Goal: Navigation & Orientation: Understand site structure

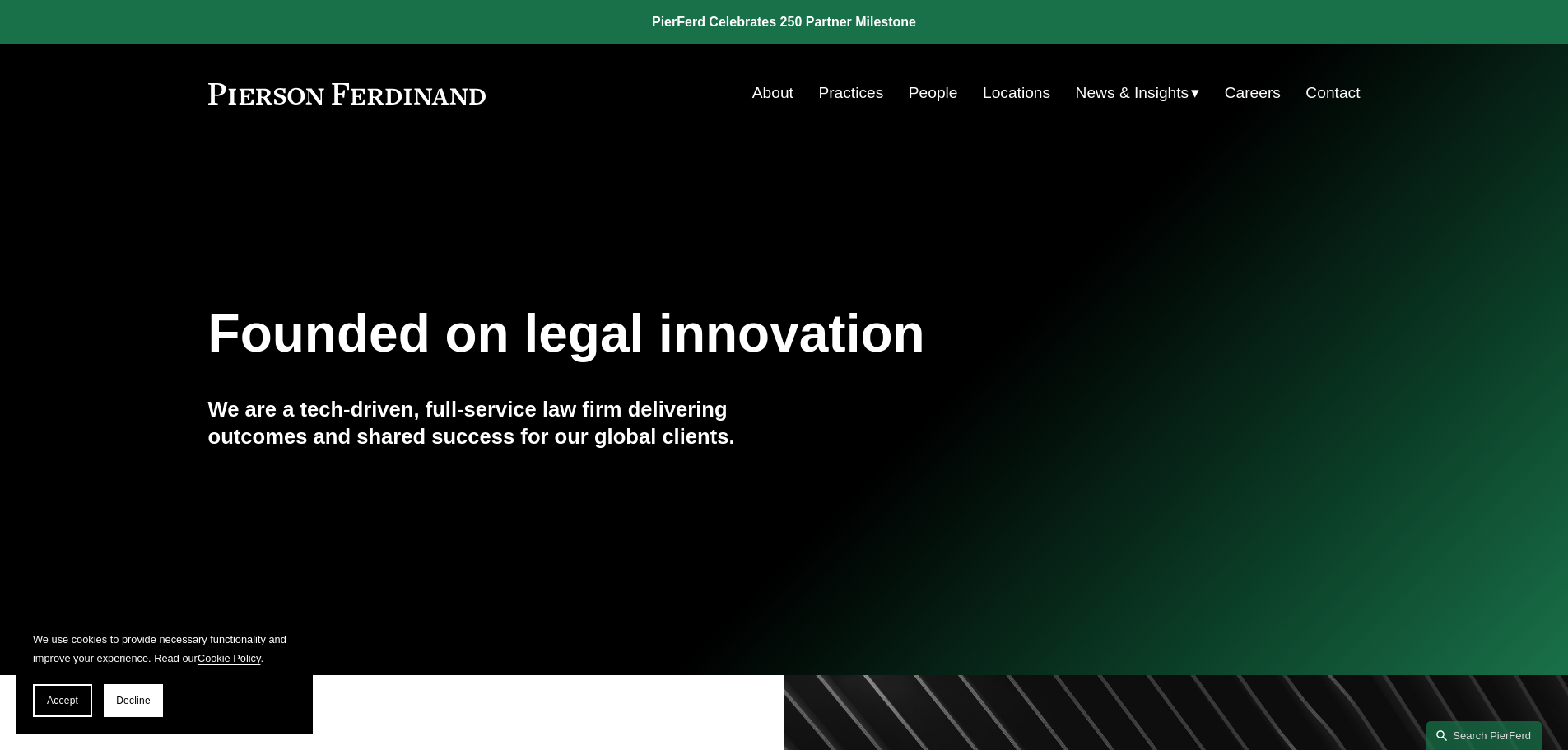
drag, startPoint x: 1217, startPoint y: 3, endPoint x: 618, endPoint y: 186, distance: 626.3
click at [677, 184] on div "Founded on legal innovation We are a tech-driven, full-service law firm deliver…" at bounding box center [784, 409] width 1568 height 506
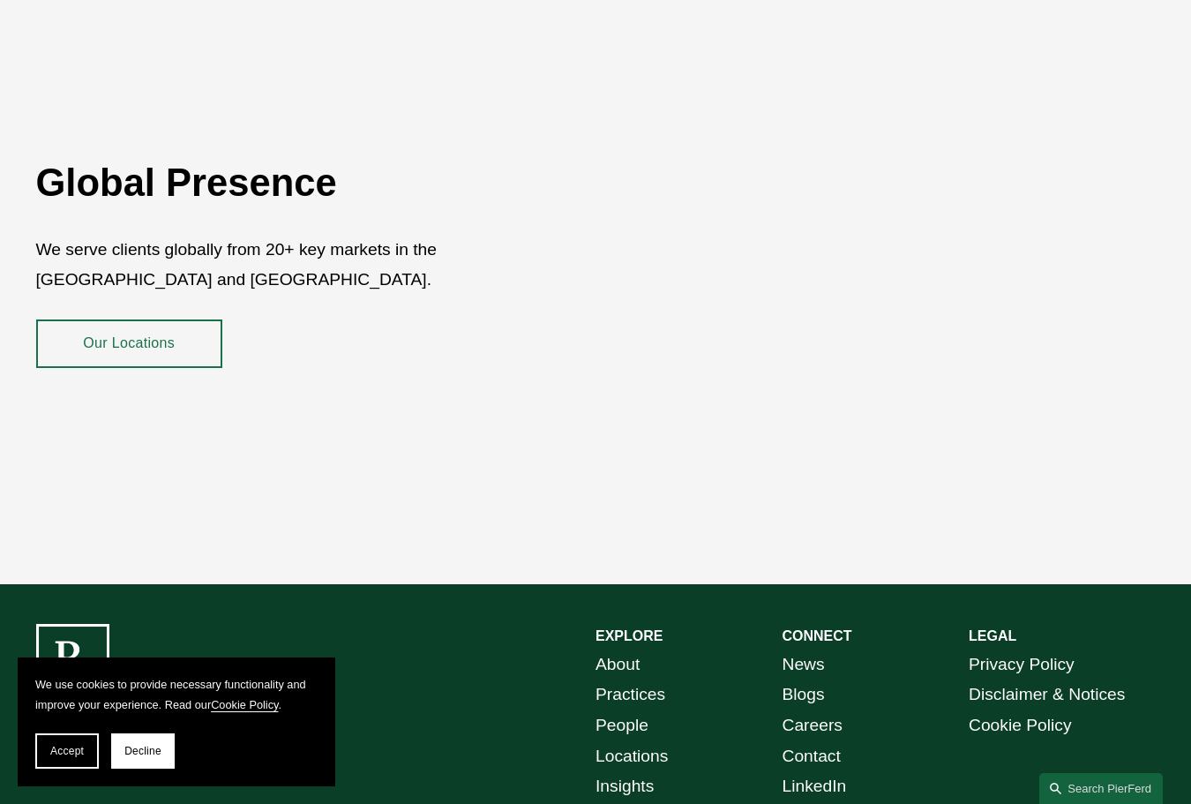
scroll to position [3050, 0]
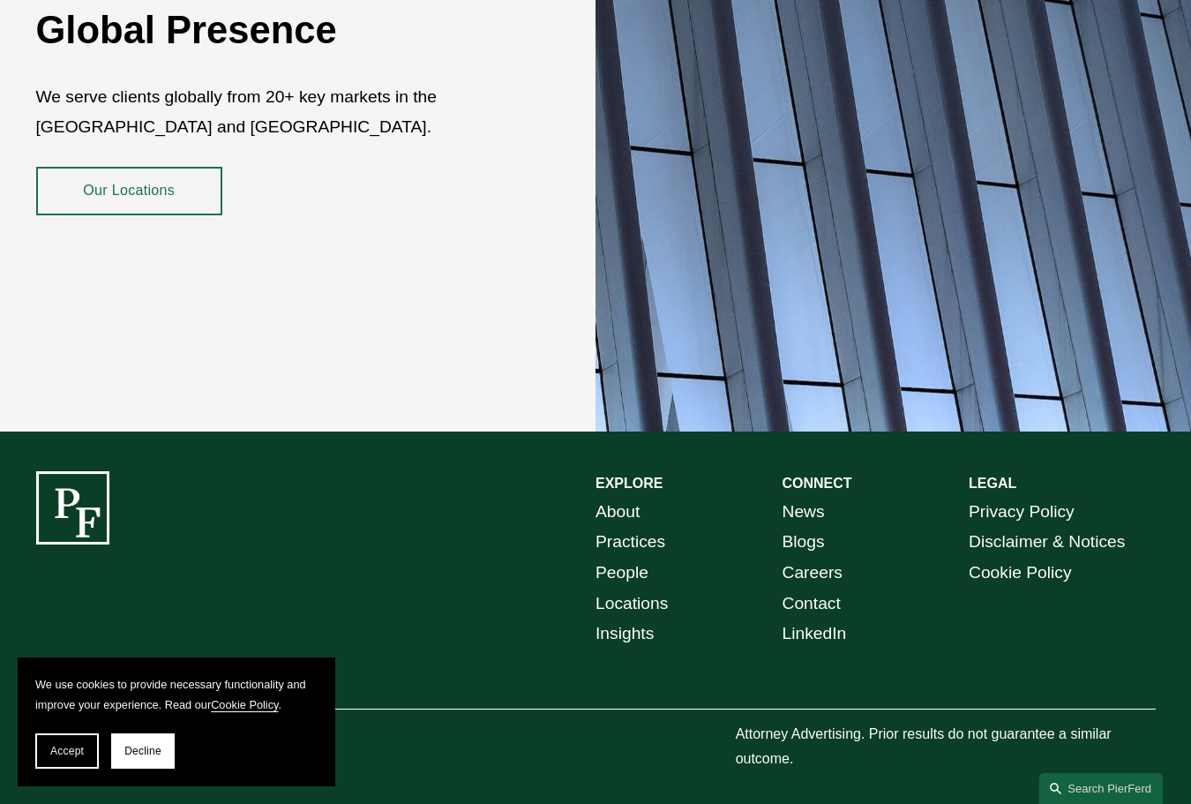
click at [65, 496] on div at bounding box center [73, 507] width 74 height 73
click at [66, 496] on div at bounding box center [73, 507] width 74 height 73
click at [64, 496] on div at bounding box center [73, 507] width 74 height 73
click at [63, 485] on div at bounding box center [73, 507] width 74 height 73
click at [71, 497] on div at bounding box center [73, 507] width 74 height 73
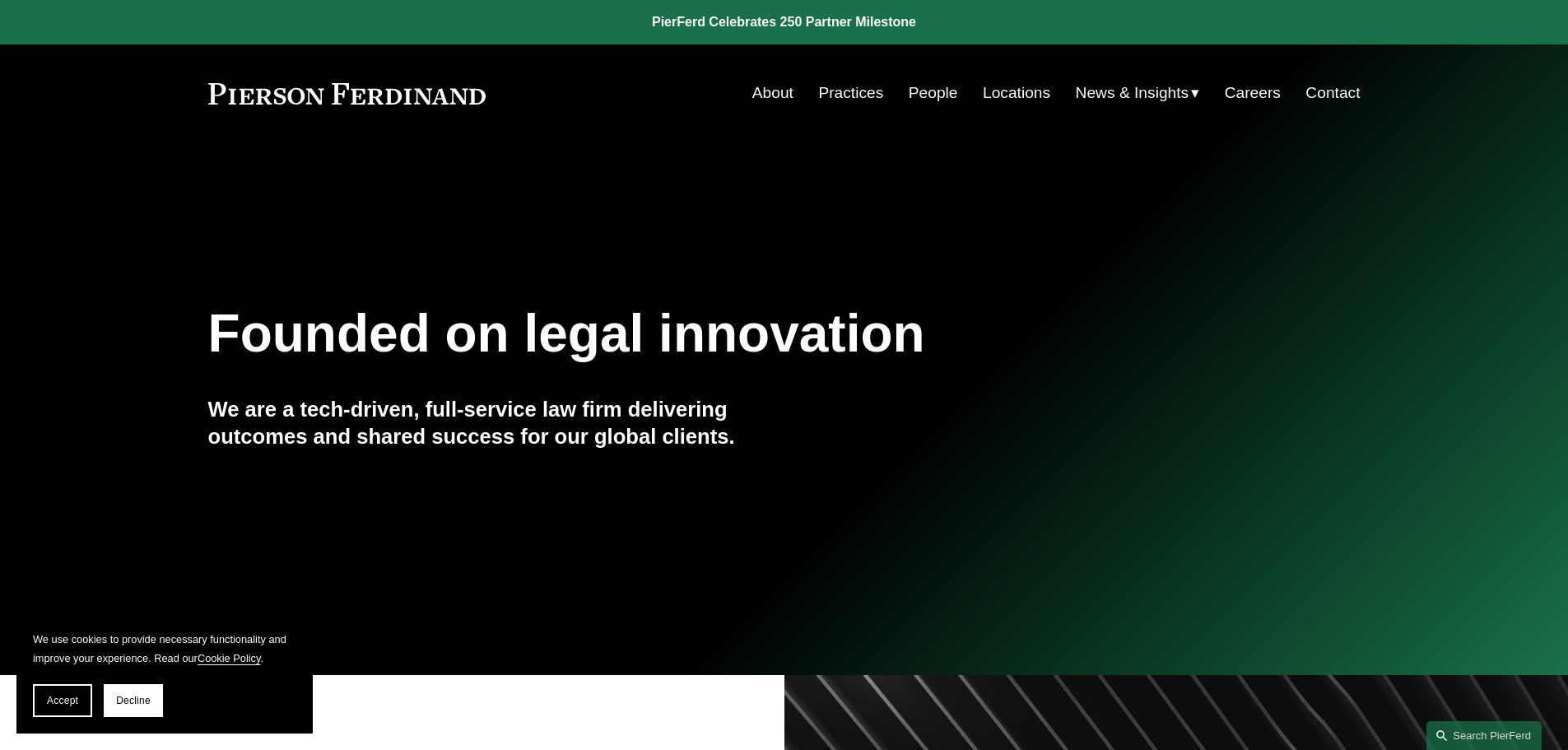
click at [772, 90] on link "About" at bounding box center [773, 93] width 41 height 32
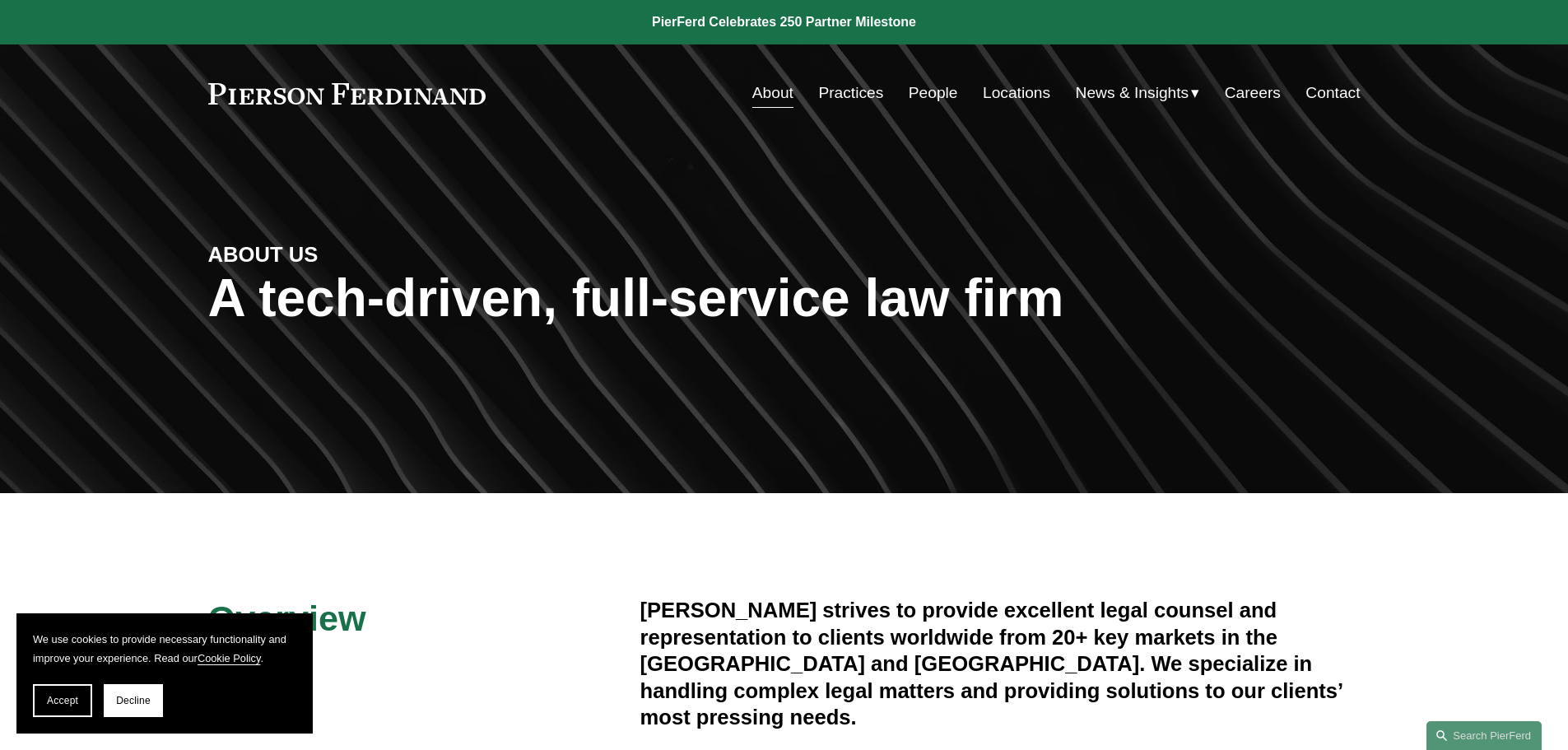
click at [924, 92] on link "People" at bounding box center [933, 93] width 49 height 32
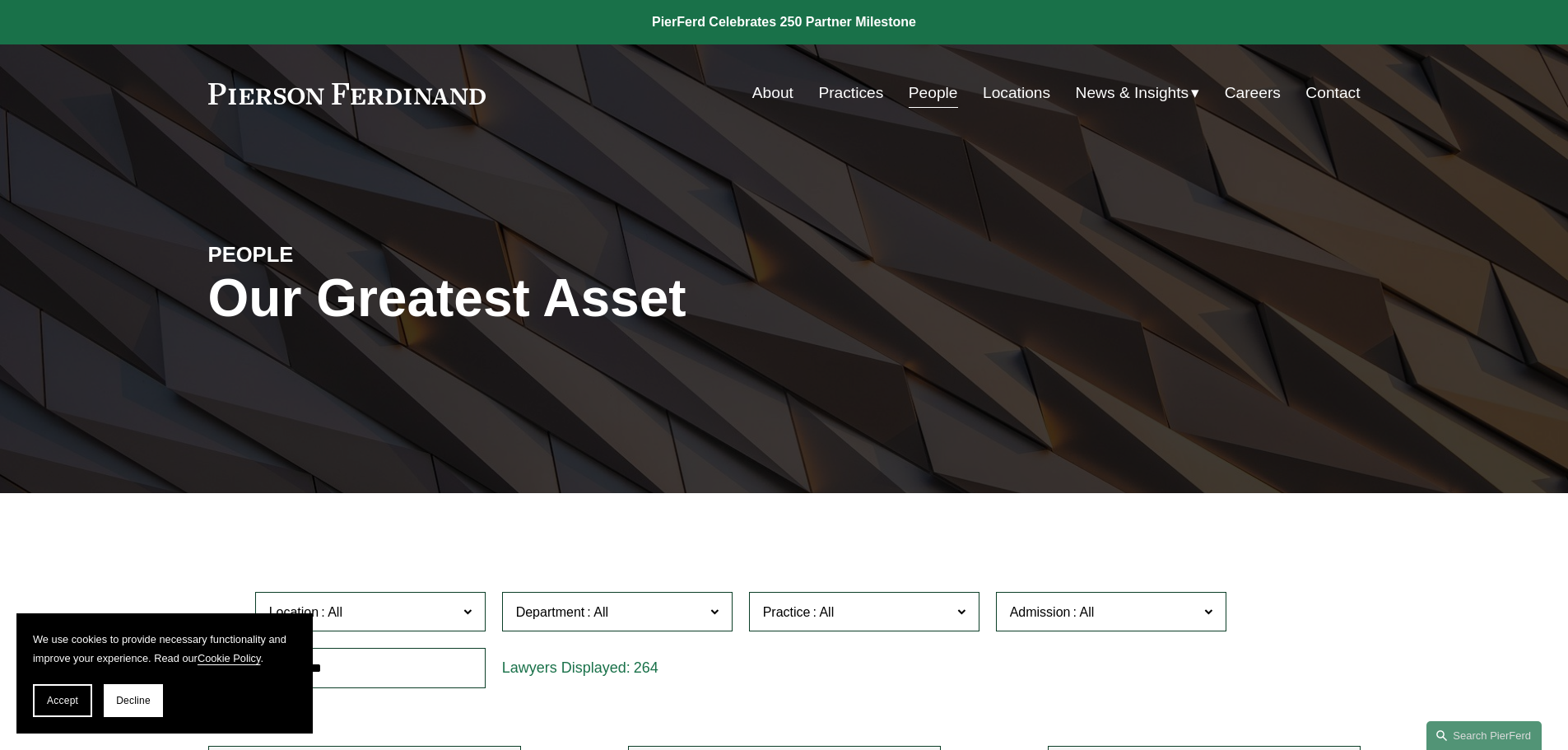
click at [836, 88] on link "Practices" at bounding box center [851, 93] width 65 height 32
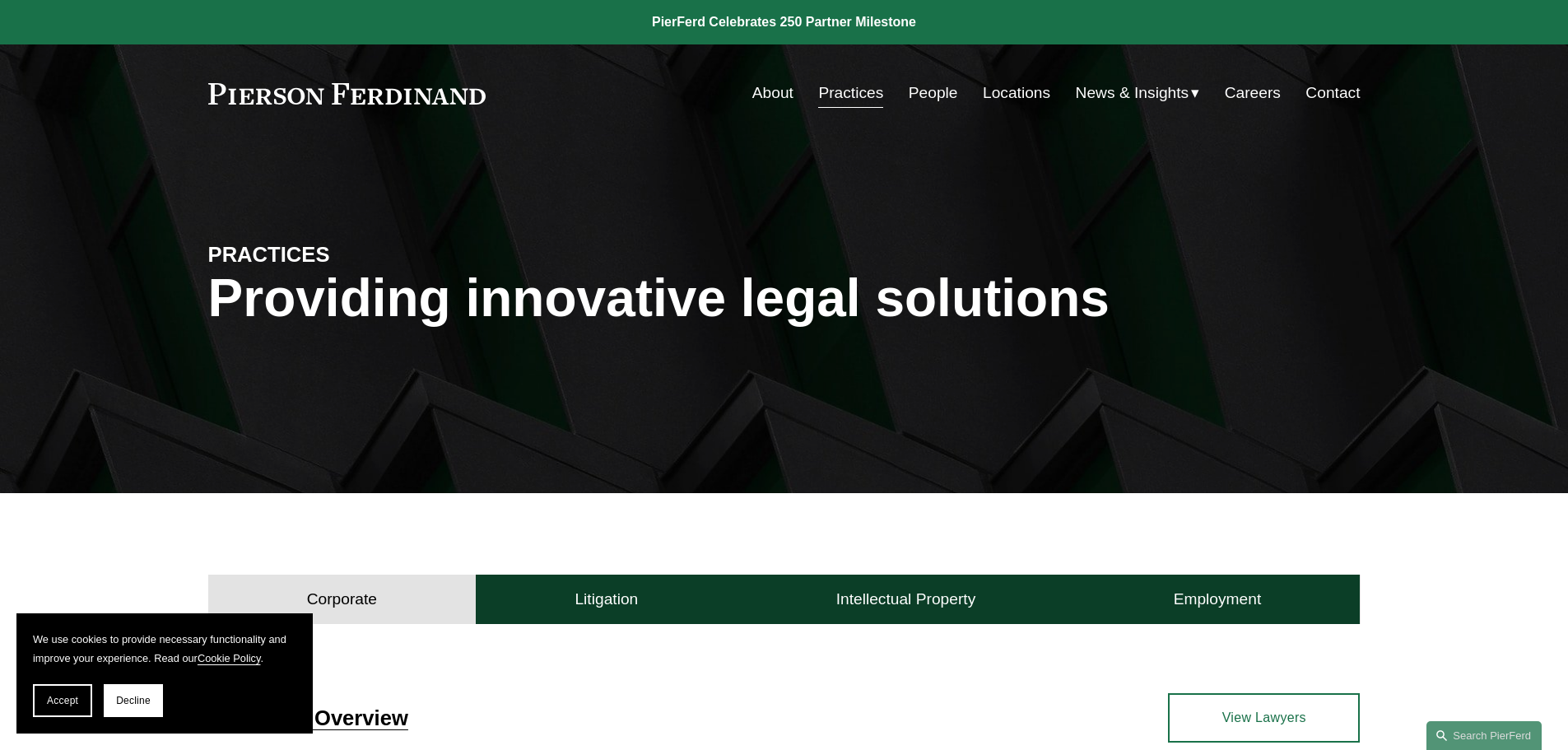
click at [1034, 94] on link "Locations" at bounding box center [1017, 93] width 67 height 32
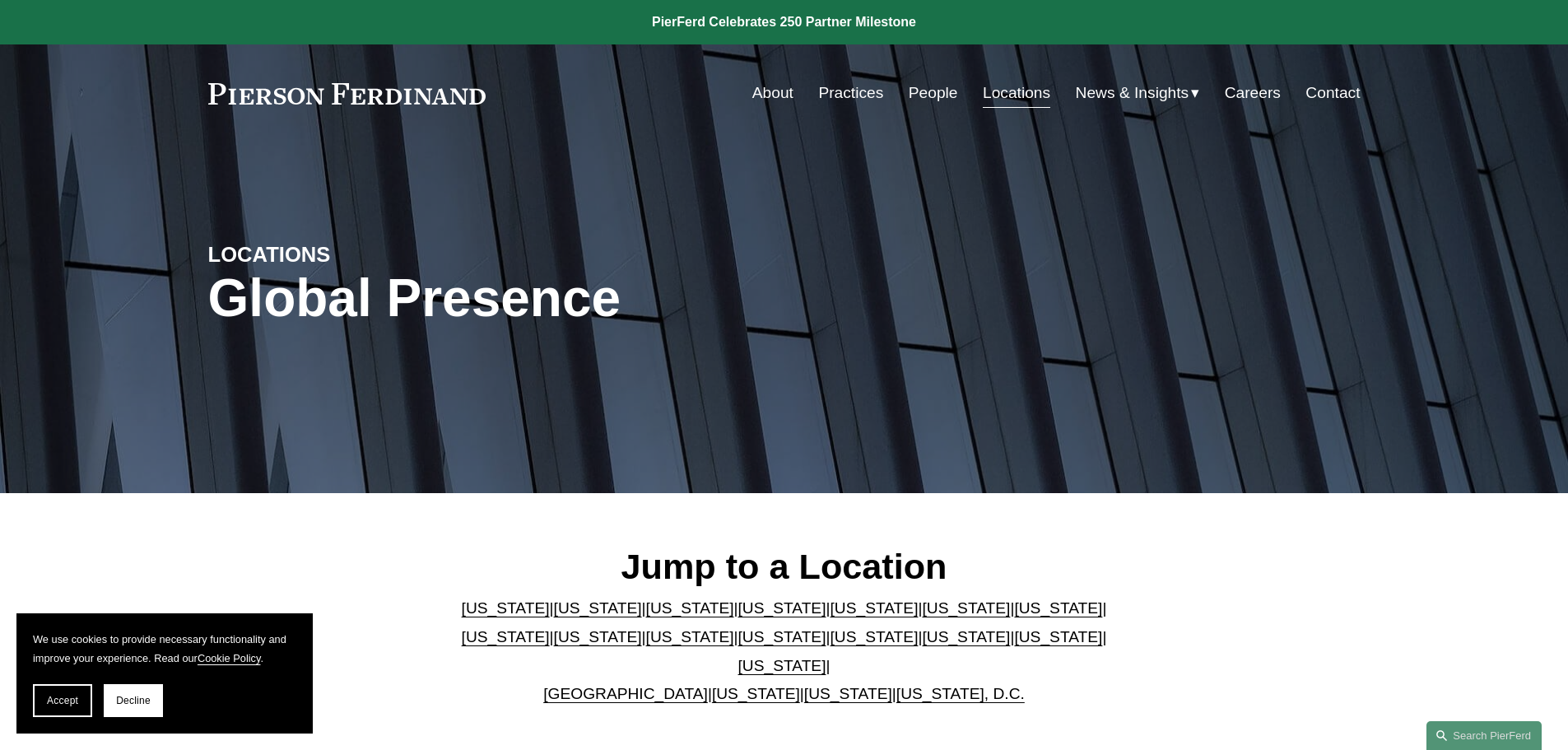
click at [775, 90] on link "About" at bounding box center [773, 93] width 41 height 32
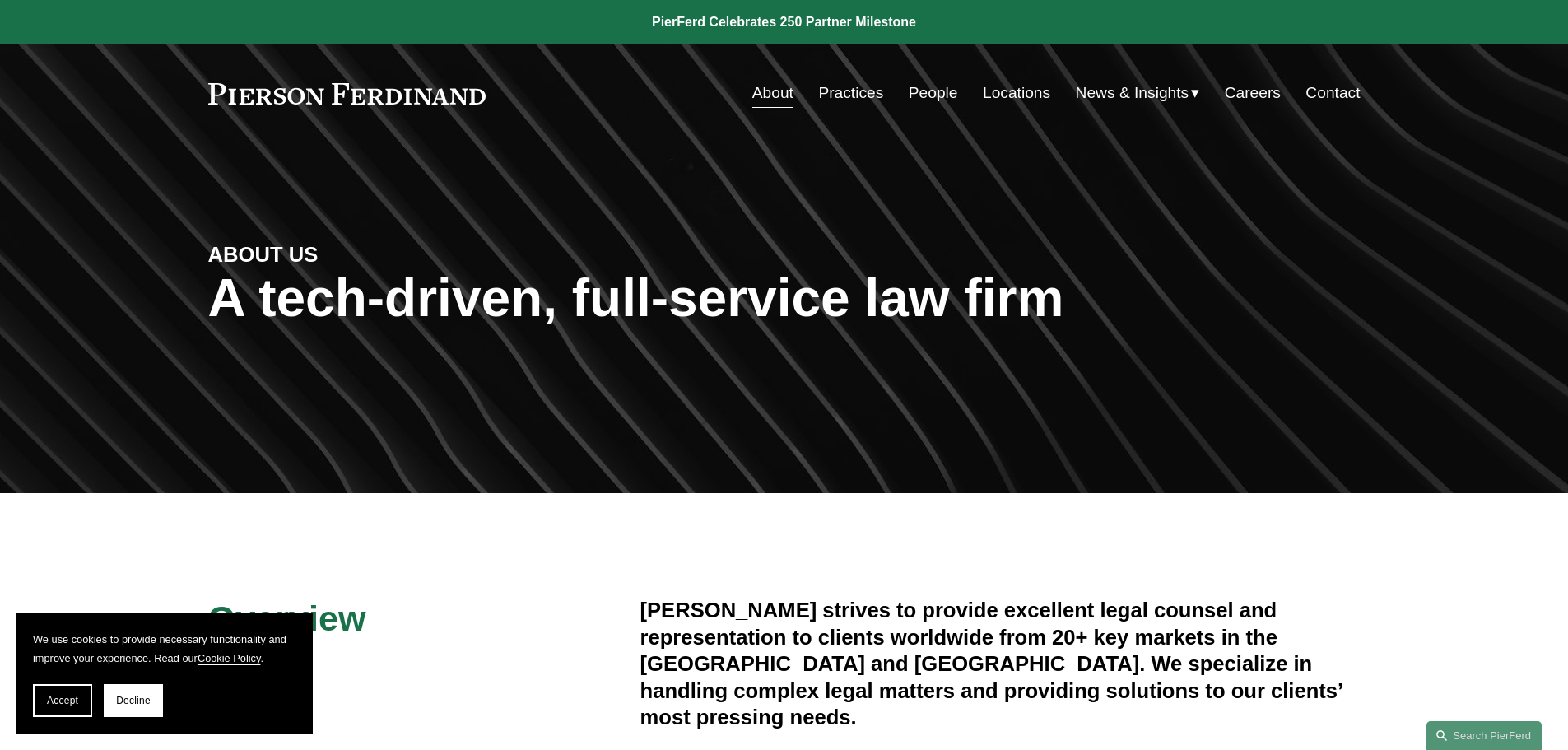
click at [760, 102] on link "About" at bounding box center [773, 93] width 41 height 32
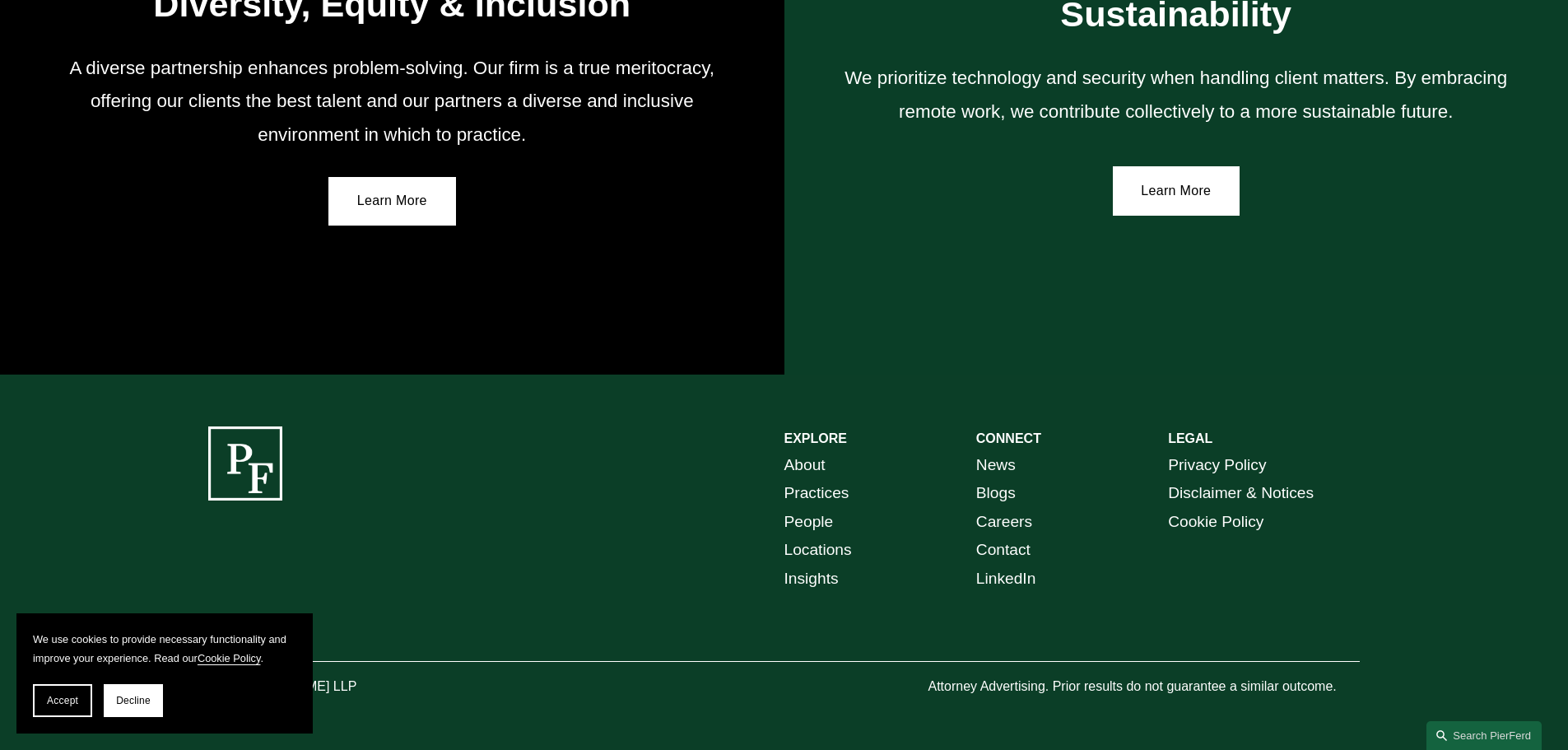
scroll to position [3041, 0]
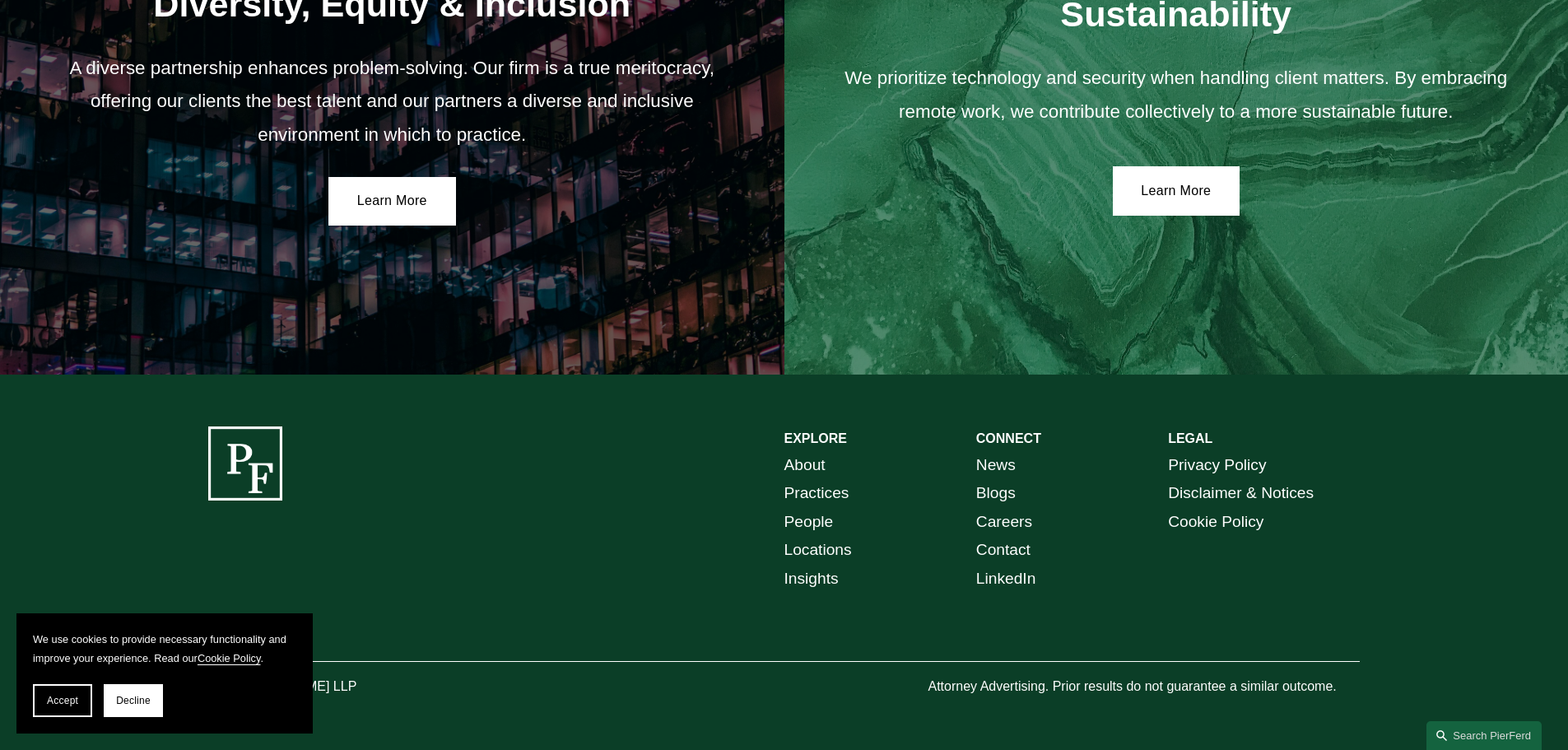
click at [52, 699] on span "Accept" at bounding box center [62, 701] width 32 height 11
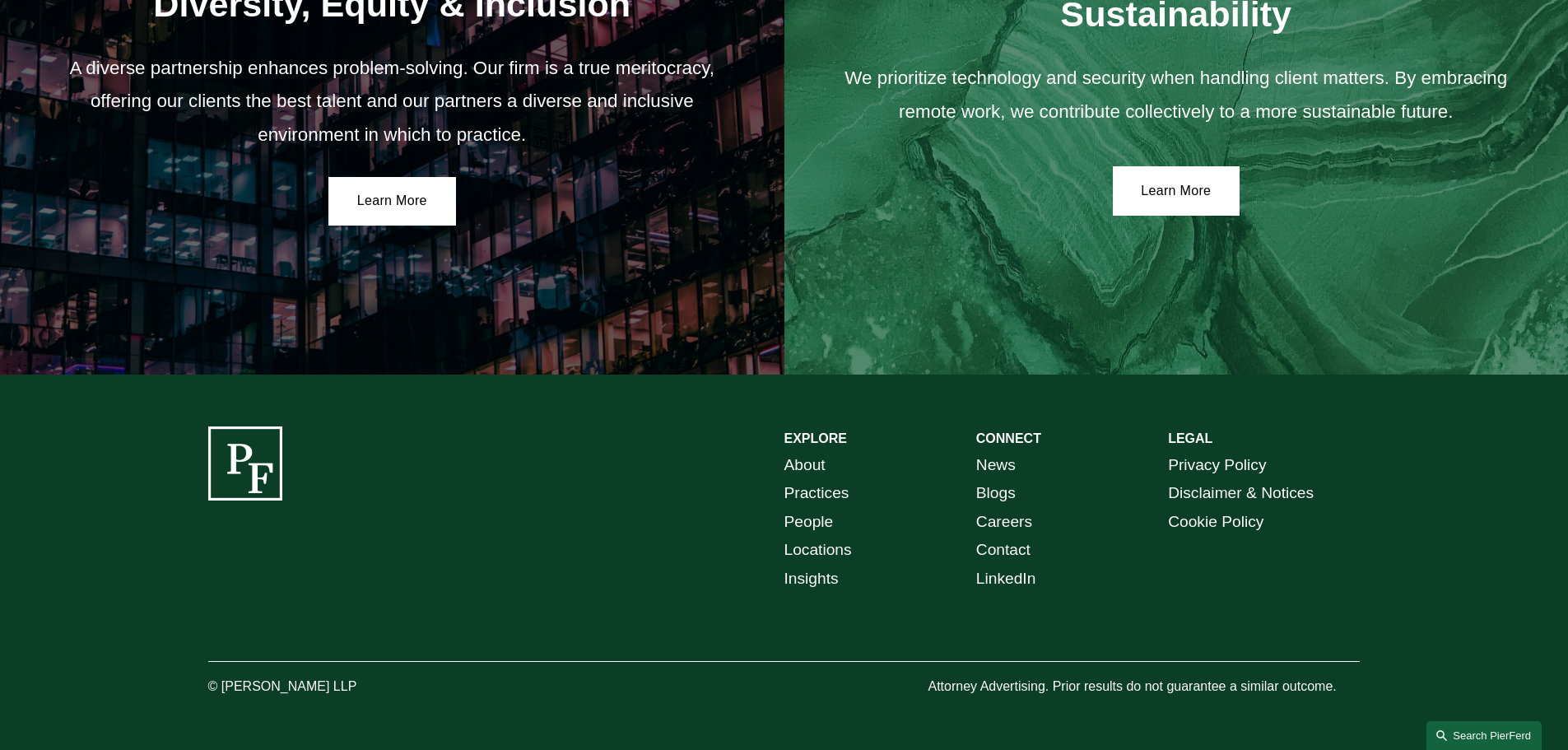
click at [1460, 730] on link "Search this site" at bounding box center [1484, 735] width 116 height 29
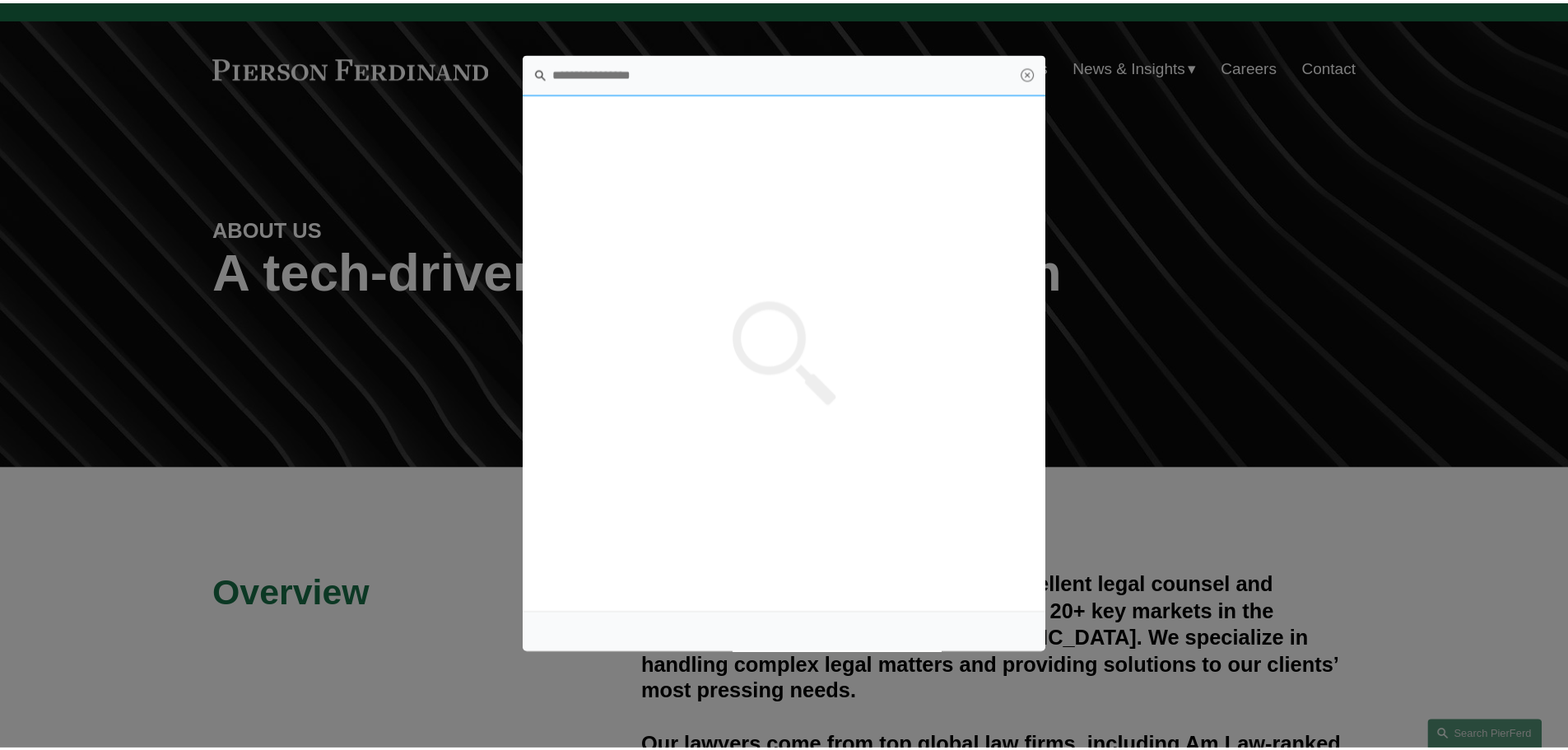
scroll to position [0, 0]
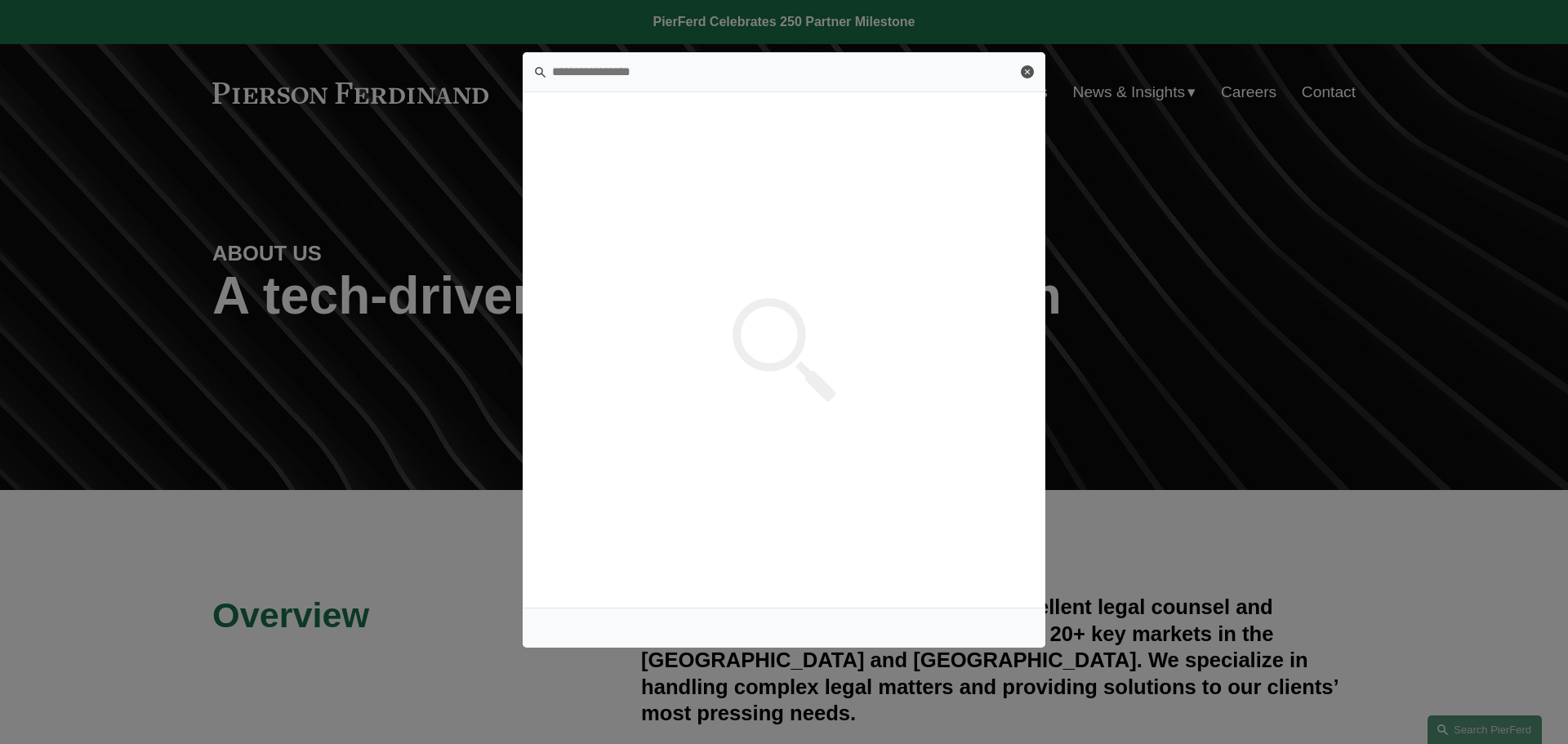
click at [1026, 70] on link "Close" at bounding box center [1027, 72] width 13 height 13
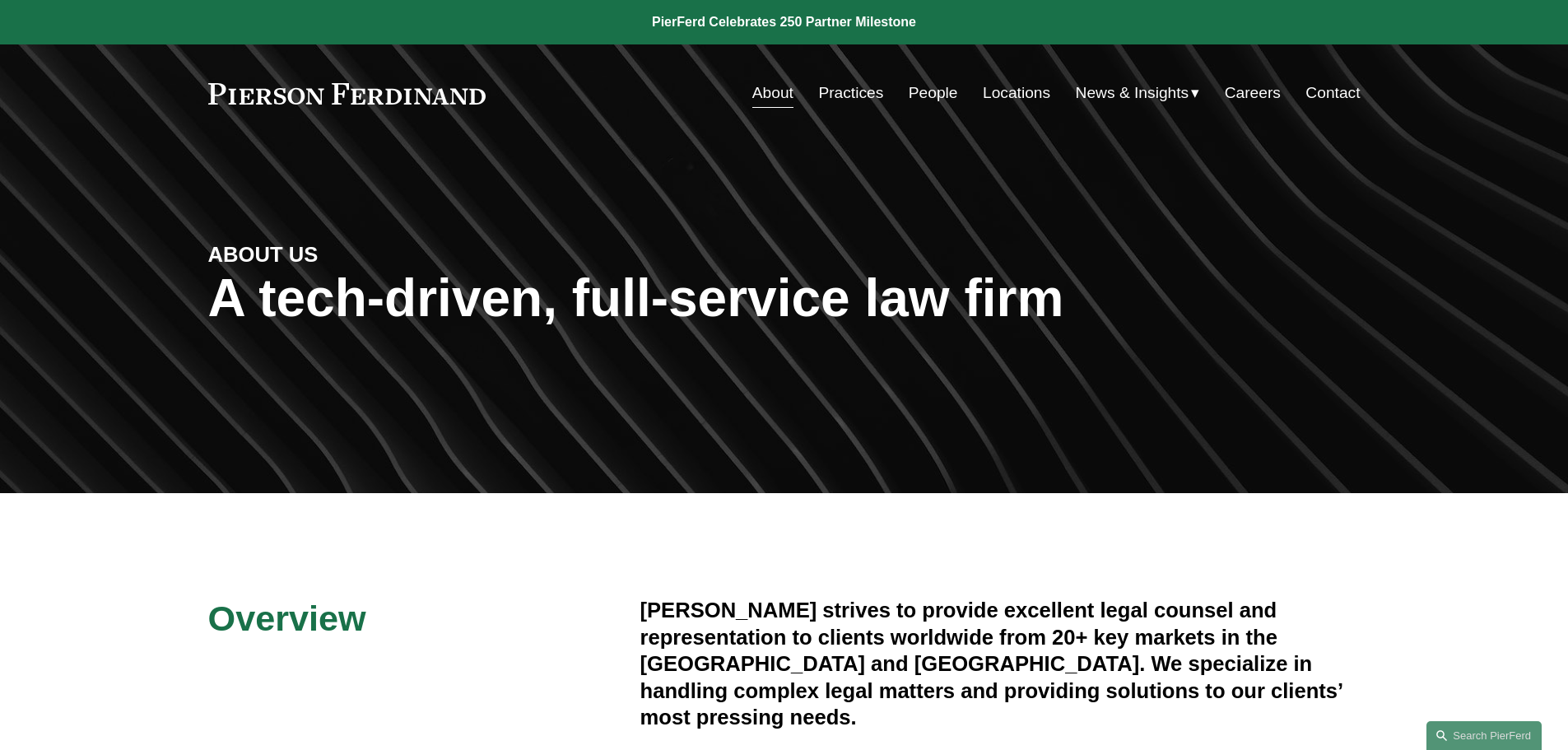
click at [266, 91] on link at bounding box center [347, 93] width 278 height 21
